Goal: Submit feedback/report problem

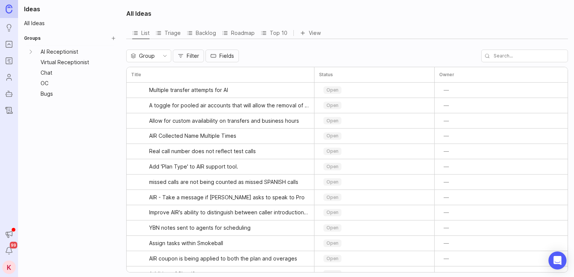
click at [503, 55] on input "text" at bounding box center [524, 56] width 87 height 13
click at [523, 56] on input "text" at bounding box center [524, 56] width 87 height 13
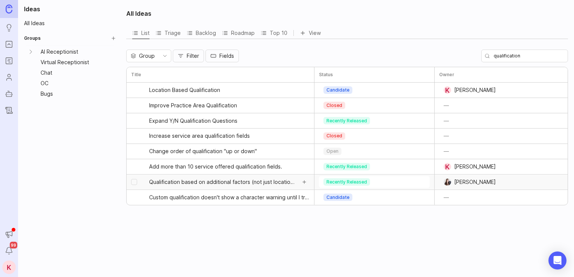
type input "qualification"
click at [219, 182] on span "Qualification based on additional factors (not just location/service)" at bounding box center [222, 182] width 147 height 8
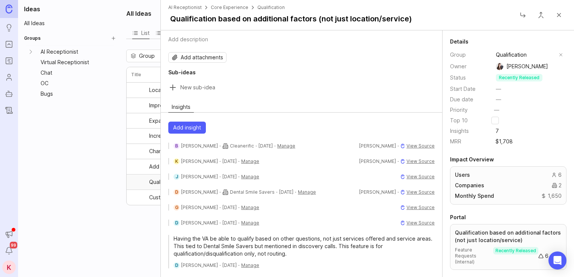
scroll to position [17, 0]
click at [140, 225] on div "All Ideas List Triage Backlog Roadmap Top 10 View Group Filter Fields qualifica…" at bounding box center [348, 138] width 452 height 277
click at [563, 13] on button "Close" at bounding box center [558, 15] width 15 height 15
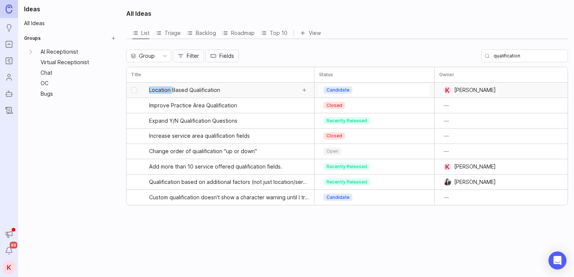
click at [191, 92] on span "Location Based Qualification" at bounding box center [184, 90] width 71 height 8
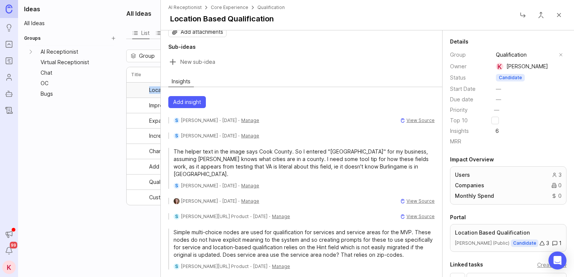
scroll to position [44, 0]
click at [6, 33] on link "Ideas" at bounding box center [9, 28] width 14 height 14
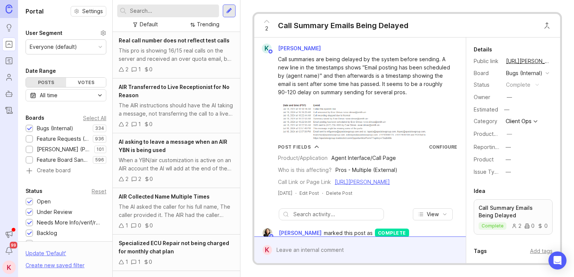
scroll to position [400, 0]
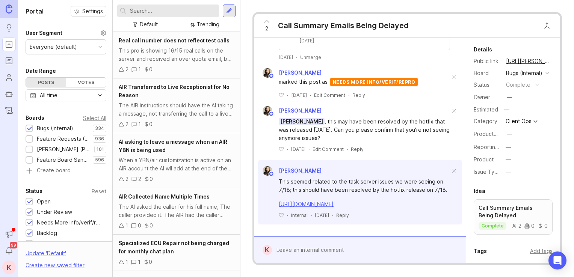
click at [174, 11] on input "text" at bounding box center [173, 11] width 86 height 8
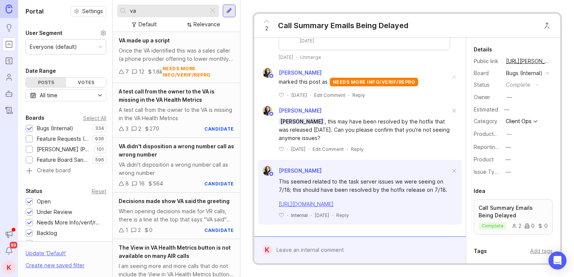
type input "v"
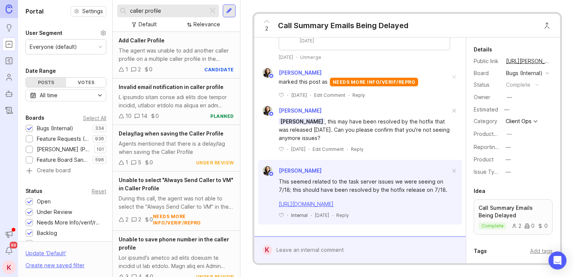
type input "caller profile"
click at [226, 11] on div at bounding box center [229, 11] width 13 height 13
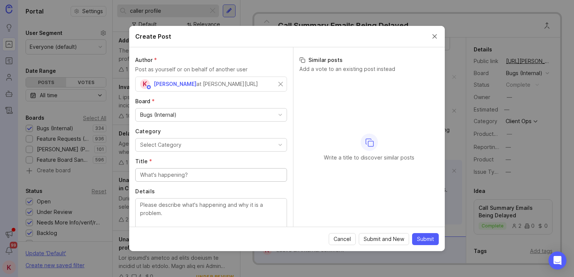
click at [185, 146] on button "Select Category" at bounding box center [211, 145] width 152 height 14
click at [183, 145] on button "Agent Ops" at bounding box center [211, 145] width 152 height 14
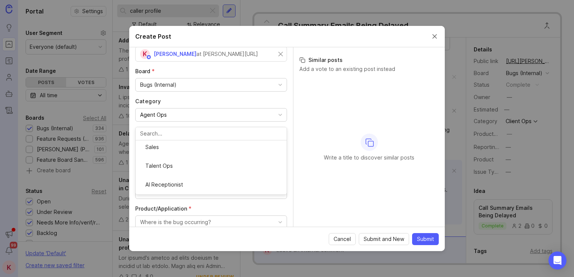
scroll to position [137, 0]
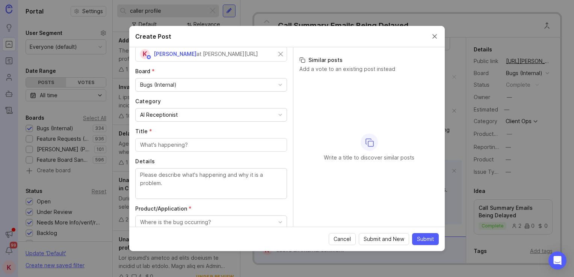
click at [185, 143] on input "Title *" at bounding box center [211, 145] width 142 height 8
paste input "AIR handoff calls not updating caller profile with contact details"
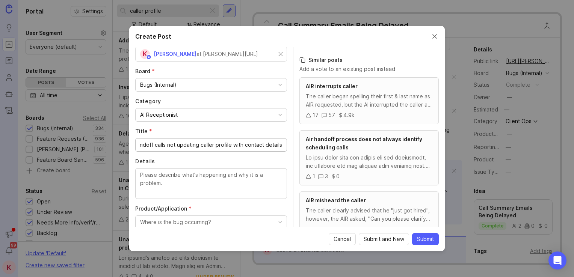
click at [149, 143] on input "AIR handoff calls not updating caller profile with contact details" at bounding box center [211, 145] width 142 height 8
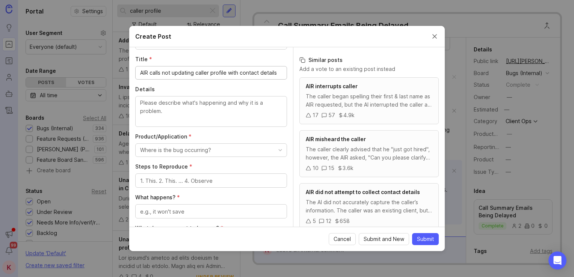
scroll to position [104, 0]
type input "AIR calls not updating caller profile with contact details"
click at [184, 105] on textarea "Details" at bounding box center [211, 109] width 142 height 25
click at [168, 108] on textarea "Details" at bounding box center [211, 109] width 142 height 25
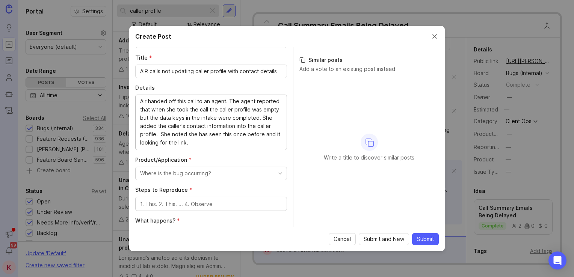
type textarea "Air handed off this call to an agent. The agent reported that when she took the…"
click at [212, 172] on button "Where is the bug occurring?" at bounding box center [211, 174] width 152 height 14
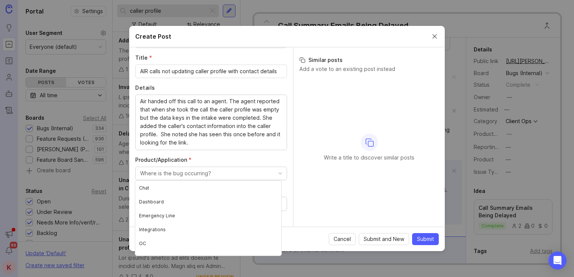
scroll to position [92, 0]
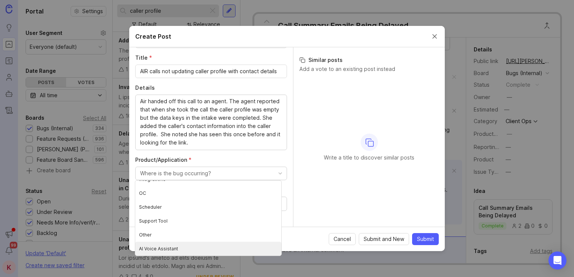
click at [197, 247] on Assistant "AI Voice Assistant" at bounding box center [208, 249] width 146 height 14
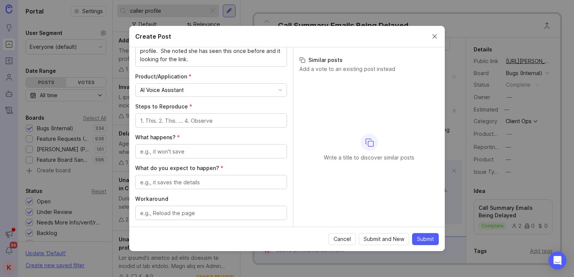
scroll to position [189, 0]
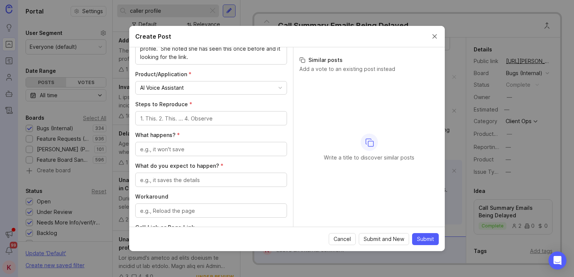
click at [208, 119] on textarea "Steps to Reproduce *" at bounding box center [211, 118] width 142 height 8
type textarea "I"
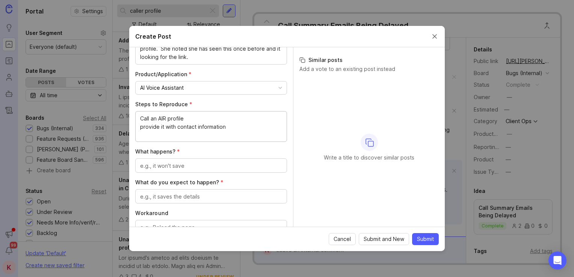
click at [210, 133] on textarea "Call an AIR profile provide it with contact information" at bounding box center [211, 126] width 142 height 25
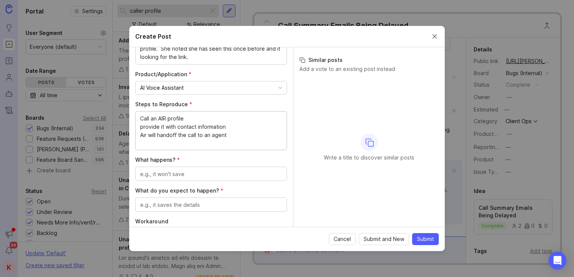
click at [210, 143] on textarea "Call an AIR profile provide it with contact information Air will handoff the ca…" at bounding box center [211, 130] width 142 height 33
click at [230, 141] on textarea "Call an AIR profile provide it with contact information Air will handoff the ca…" at bounding box center [211, 130] width 142 height 33
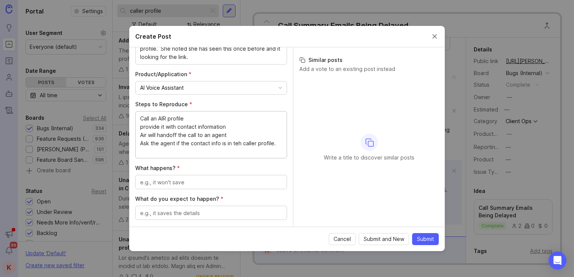
drag, startPoint x: 232, startPoint y: 142, endPoint x: 239, endPoint y: 143, distance: 7.3
drag, startPoint x: 239, startPoint y: 143, endPoint x: 232, endPoint y: 142, distance: 6.6
type textarea "Call an AIR profile provide it with contact information Air will handoff the ca…"
click at [181, 183] on textarea "What happens? *" at bounding box center [211, 182] width 142 height 8
type textarea "There is no information in the caller profile."
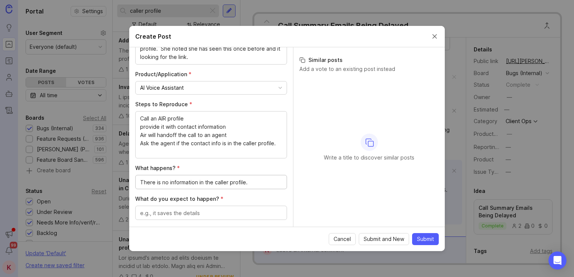
click at [213, 213] on textarea "What do you expect to happen? *" at bounding box center [211, 213] width 142 height 8
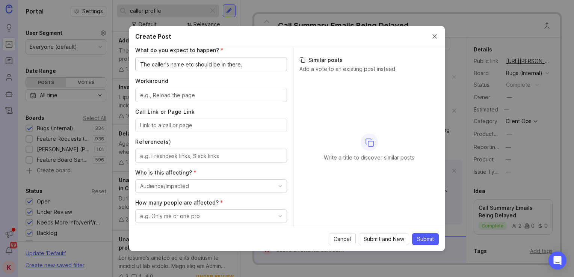
scroll to position [343, 0]
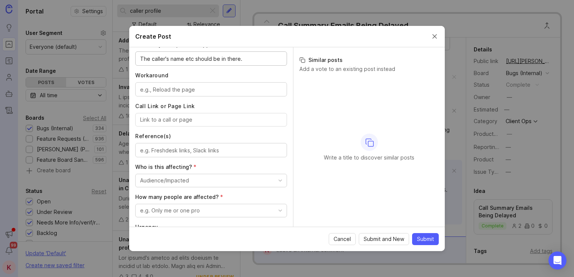
type textarea "The caller's name etc should be in there."
click at [172, 117] on input "Call Link or Page Link" at bounding box center [211, 120] width 142 height 8
paste input "[URL][PERSON_NAME]"
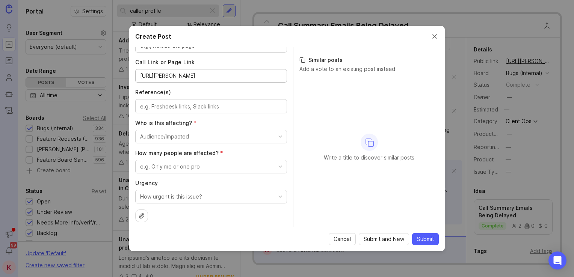
scroll to position [390, 0]
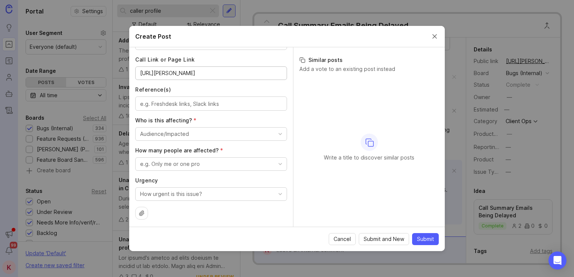
type input "[URL][PERSON_NAME]"
click at [186, 134] on div "Audience/Impacted" at bounding box center [164, 134] width 49 height 8
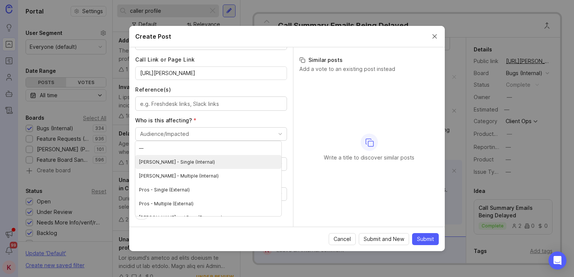
click at [201, 161] on \(Internal\) "[PERSON_NAME] - Single (Internal)" at bounding box center [208, 162] width 146 height 14
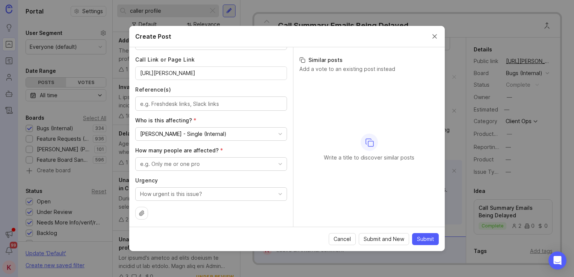
click at [199, 164] on button "e.g. Only me or one pro" at bounding box center [211, 164] width 152 height 14
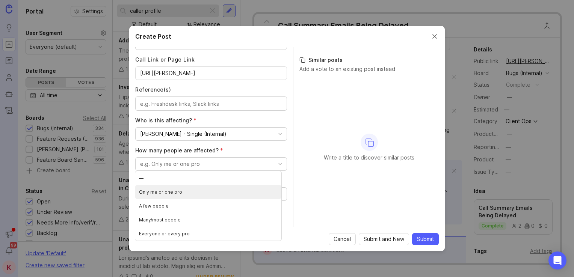
click at [185, 193] on pro "Only me or one pro" at bounding box center [208, 192] width 146 height 14
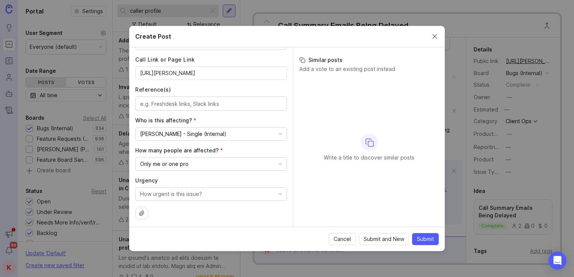
click at [188, 166] on button "Only me or one pro" at bounding box center [211, 164] width 152 height 14
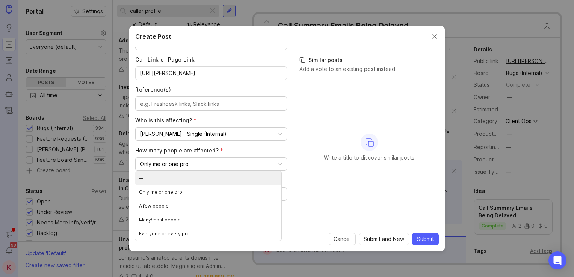
click at [189, 166] on button "Only me or one pro" at bounding box center [211, 164] width 152 height 14
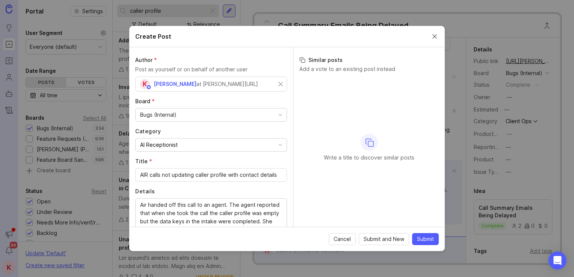
scroll to position [390, 0]
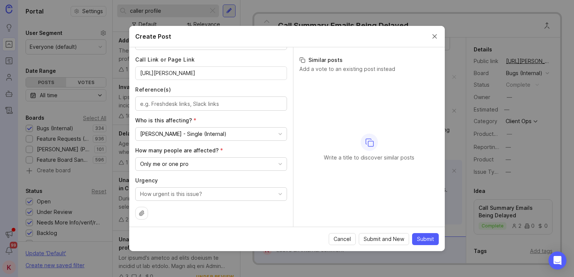
click at [426, 236] on span "Submit" at bounding box center [425, 239] width 17 height 8
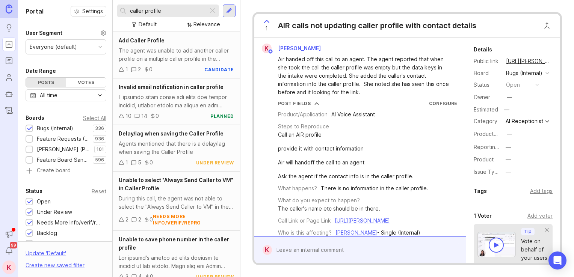
click at [552, 61] on button "copy icon" at bounding box center [557, 61] width 11 height 11
